Goal: Task Accomplishment & Management: Manage account settings

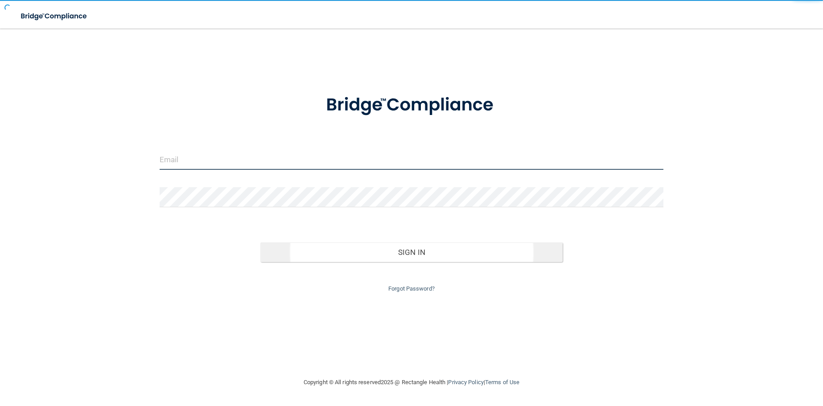
type input "[EMAIL_ADDRESS][DOMAIN_NAME]"
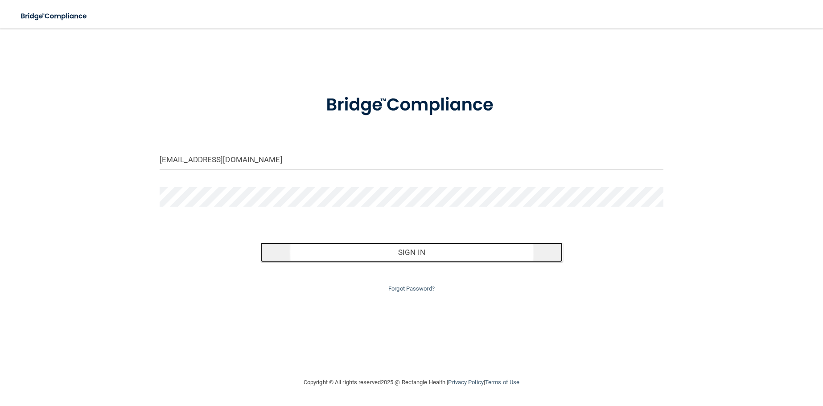
click at [407, 258] on button "Sign In" at bounding box center [411, 253] width 302 height 20
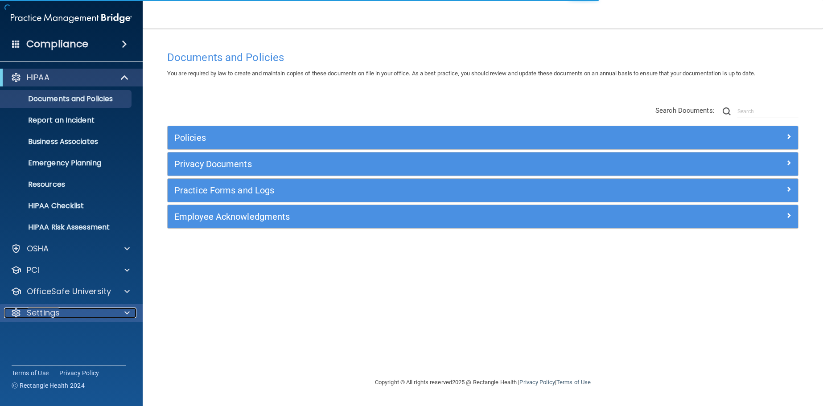
click at [47, 315] on p "Settings" at bounding box center [43, 313] width 33 height 11
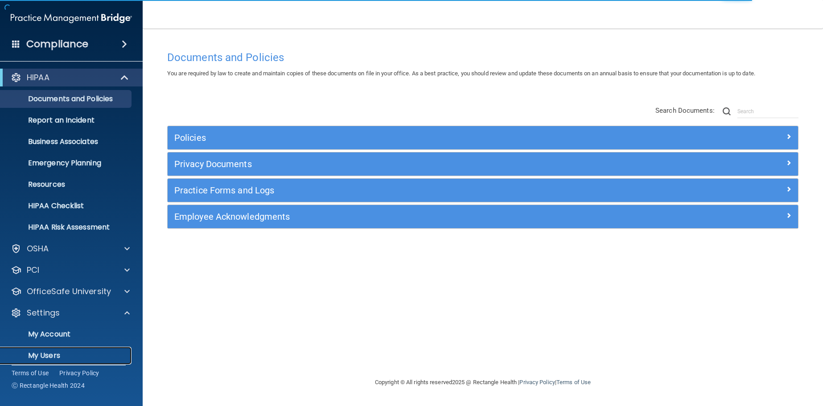
click at [50, 354] on p "My Users" at bounding box center [67, 355] width 122 height 9
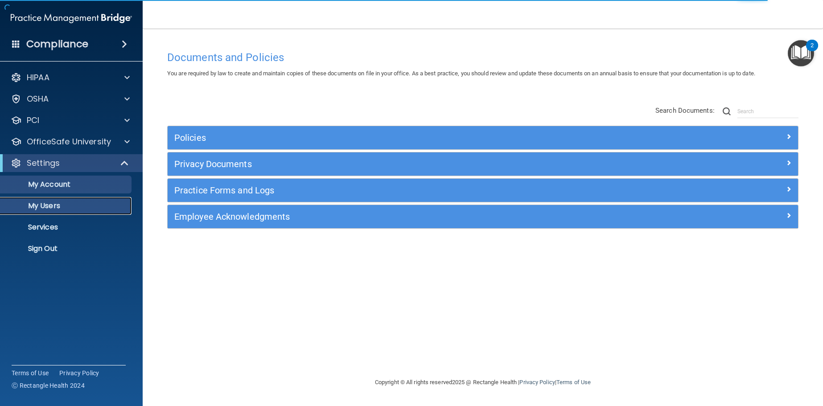
select select "20"
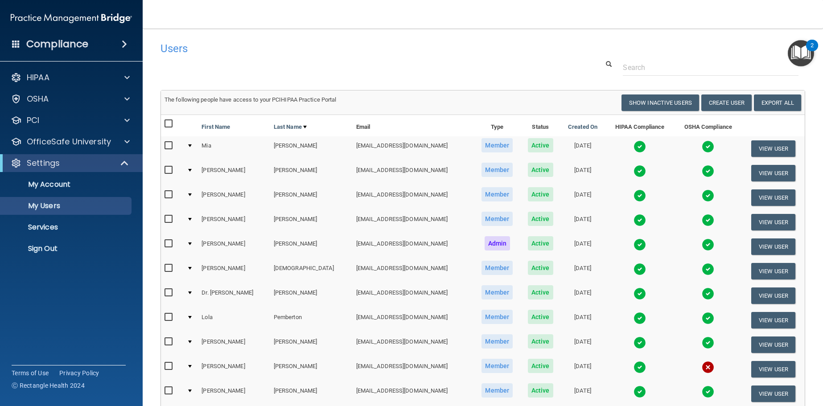
click at [702, 221] on img at bounding box center [708, 220] width 12 height 12
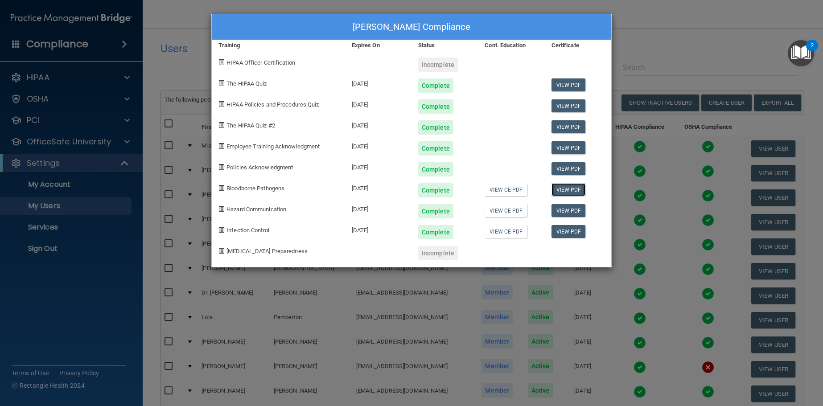
click at [562, 189] on link "View PDF" at bounding box center [568, 189] width 34 height 13
click at [503, 188] on link "View CE PDF" at bounding box center [506, 189] width 42 height 13
click at [505, 206] on link "View CE PDF" at bounding box center [506, 210] width 42 height 13
click at [508, 229] on link "View CE PDF" at bounding box center [506, 231] width 42 height 13
